Goal: Find specific page/section: Find specific page/section

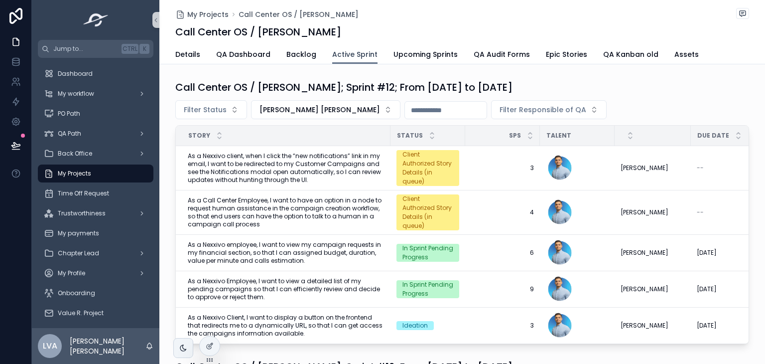
click at [352, 53] on span "Active Sprint" at bounding box center [354, 54] width 45 height 10
click at [201, 12] on span "My Projects" at bounding box center [207, 14] width 41 height 10
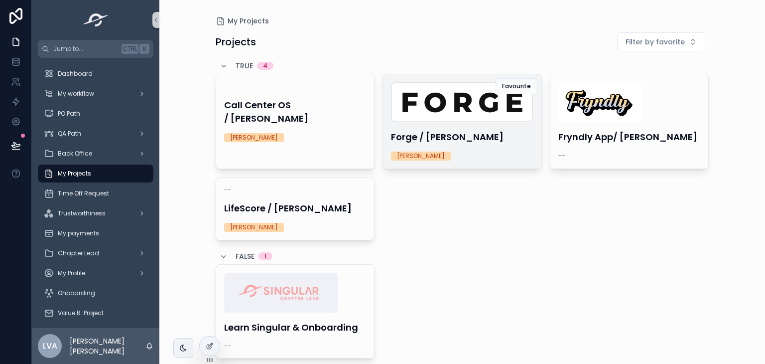
click at [460, 135] on h4 "Forge / [PERSON_NAME]" at bounding box center [462, 136] width 142 height 13
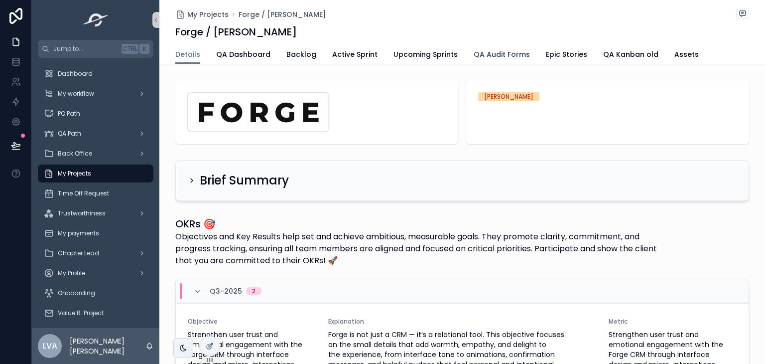
click at [499, 49] on span "QA Audit Forms" at bounding box center [502, 54] width 56 height 10
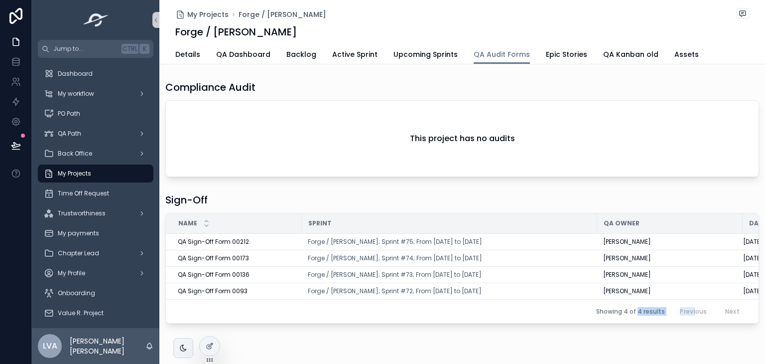
drag, startPoint x: 636, startPoint y: 329, endPoint x: 689, endPoint y: 323, distance: 54.1
click at [689, 323] on div "Name Sprint QA Owner Date of SignOff QA Sign-Off Form 00212 QA Sign-Off Form 00…" at bounding box center [462, 268] width 594 height 111
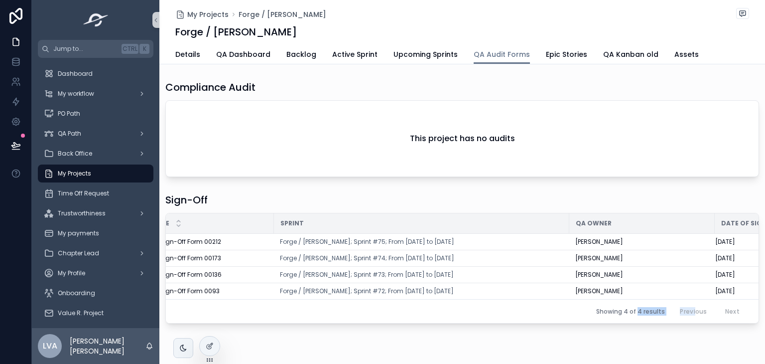
scroll to position [0, 77]
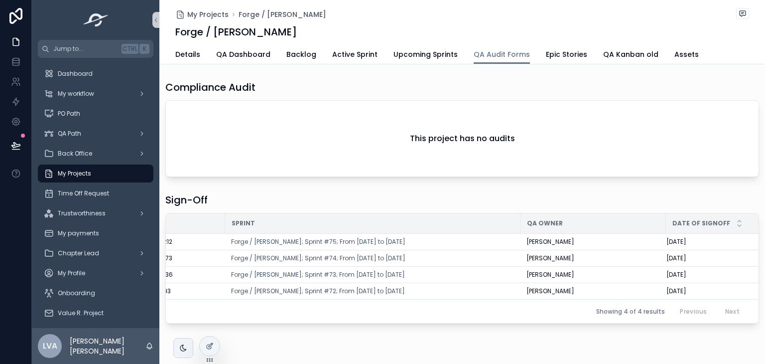
click at [692, 344] on div "My Projects Forge / [PERSON_NAME] Forge / [PERSON_NAME] QA Audit Forms Details …" at bounding box center [462, 195] width 606 height 391
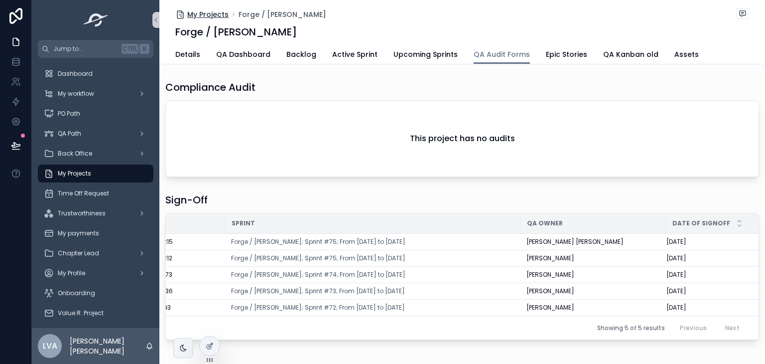
click at [208, 14] on span "My Projects" at bounding box center [207, 14] width 41 height 10
